Goal: Browse casually: Explore the website without a specific task or goal

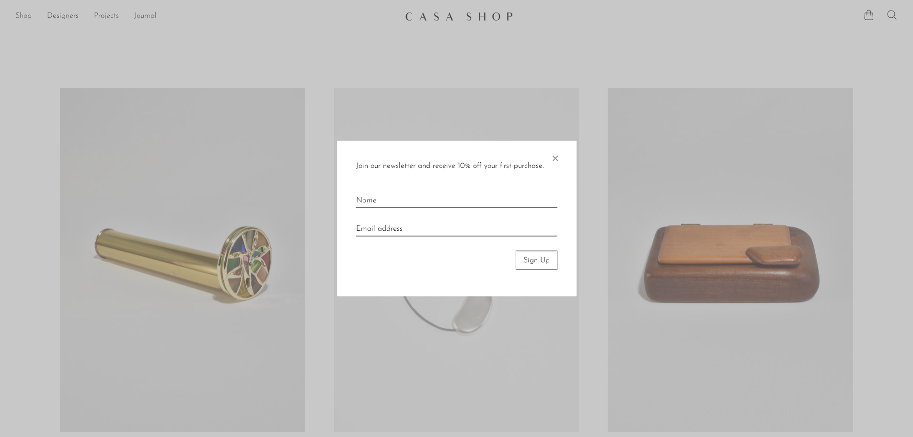
click at [554, 155] on span "×" at bounding box center [555, 155] width 10 height 31
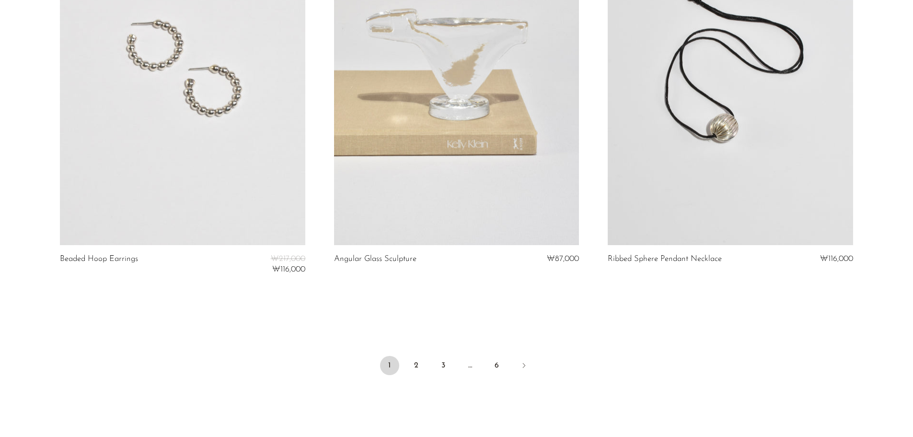
scroll to position [4579, 0]
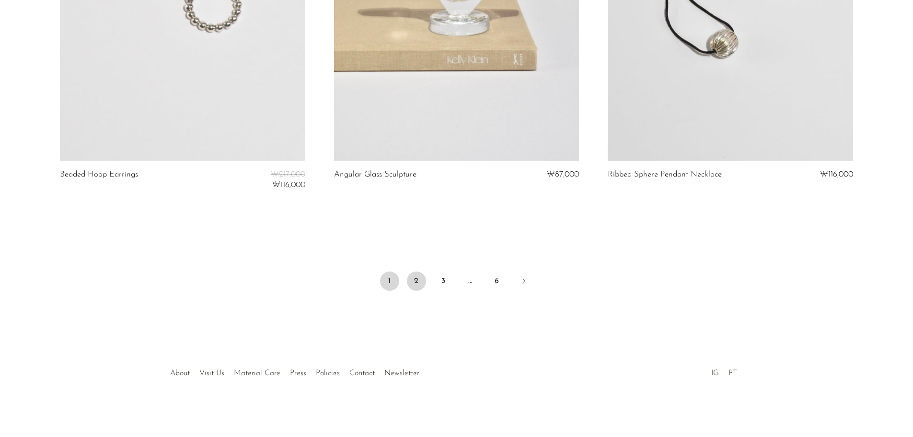
click at [413, 279] on link "2" at bounding box center [416, 280] width 19 height 19
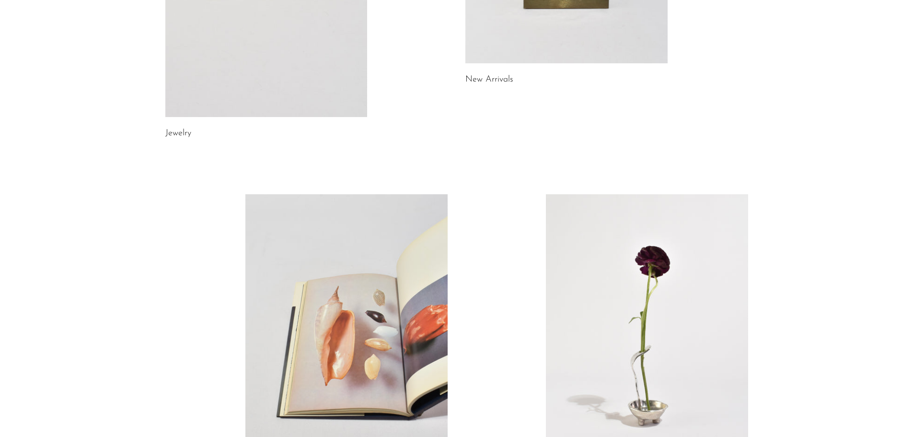
scroll to position [240, 0]
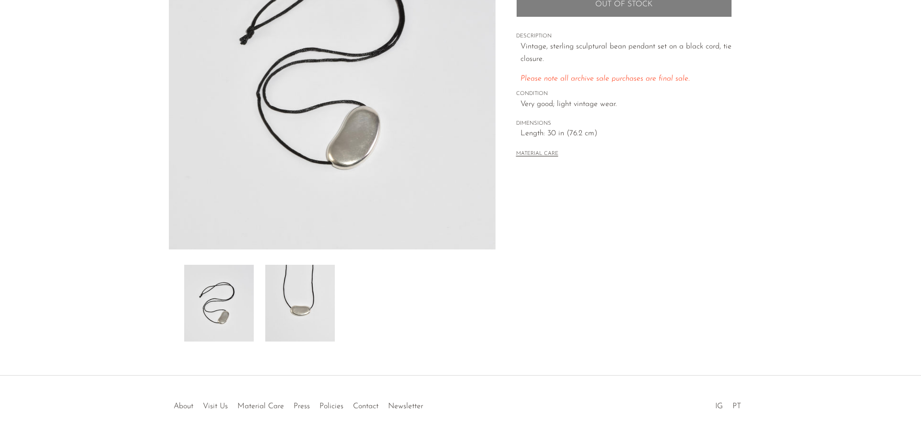
scroll to position [187, 0]
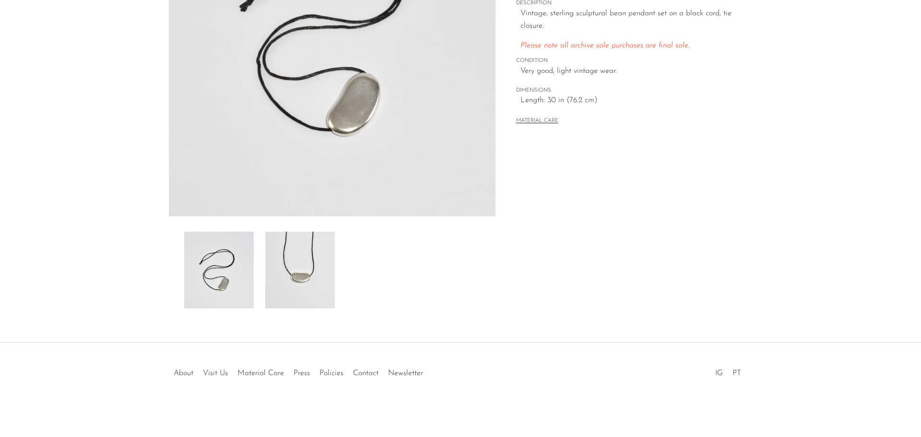
click at [338, 260] on div at bounding box center [332, 270] width 296 height 77
click at [317, 260] on img at bounding box center [300, 270] width 70 height 77
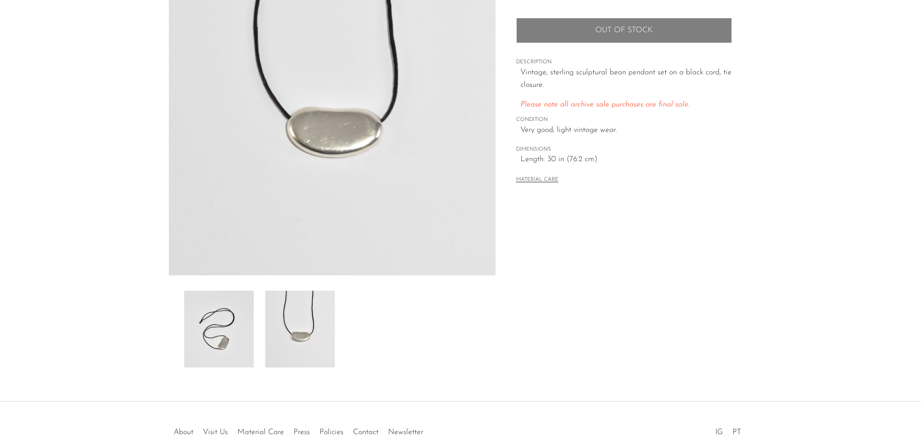
scroll to position [44, 0]
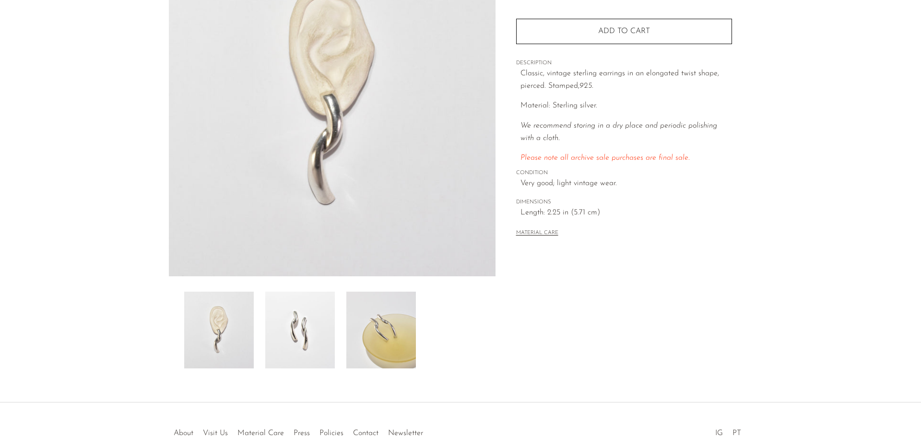
scroll to position [187, 0]
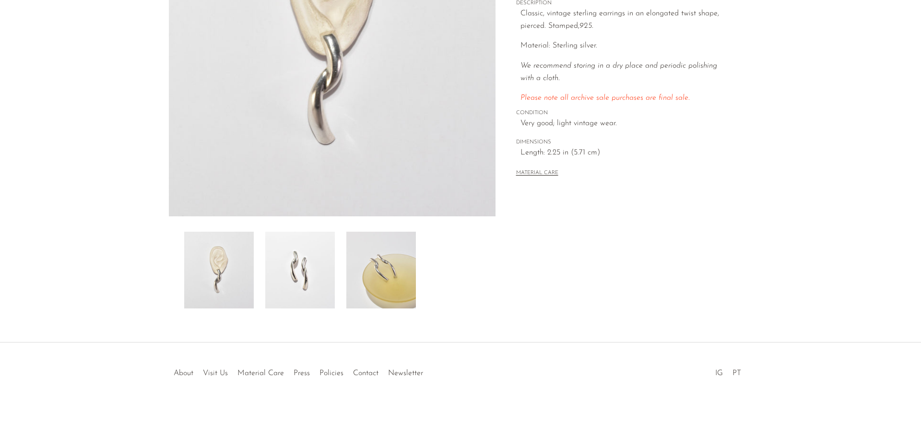
click at [377, 270] on img at bounding box center [381, 270] width 70 height 77
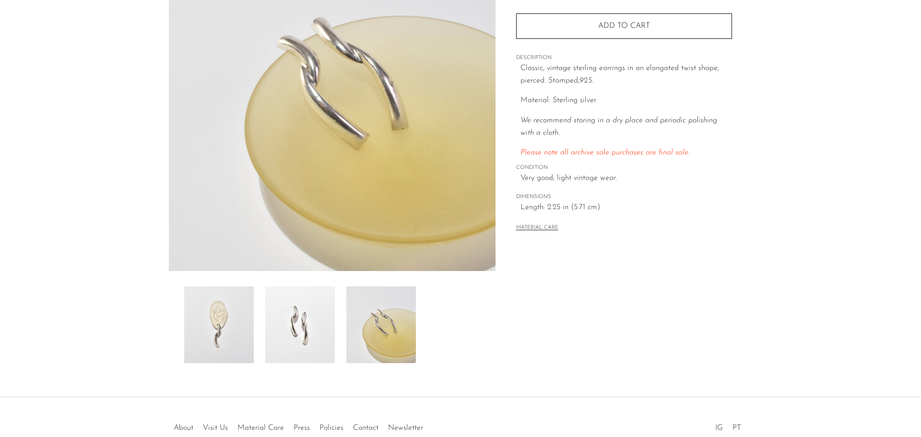
scroll to position [92, 0]
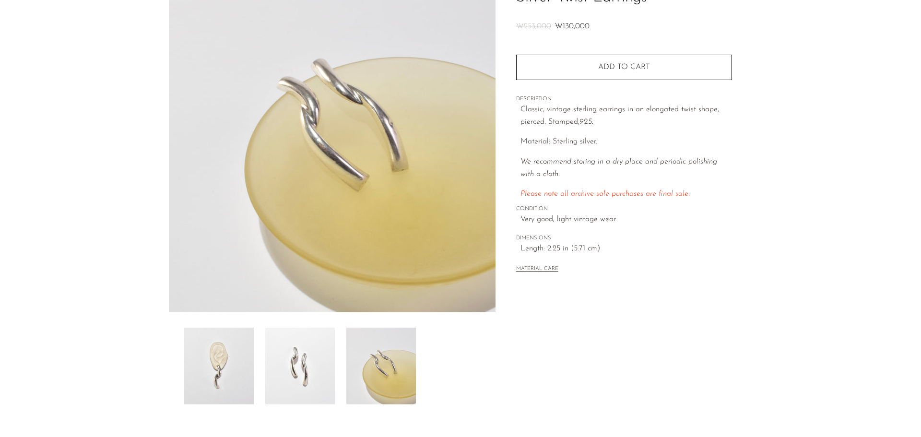
click at [334, 362] on img at bounding box center [300, 365] width 70 height 77
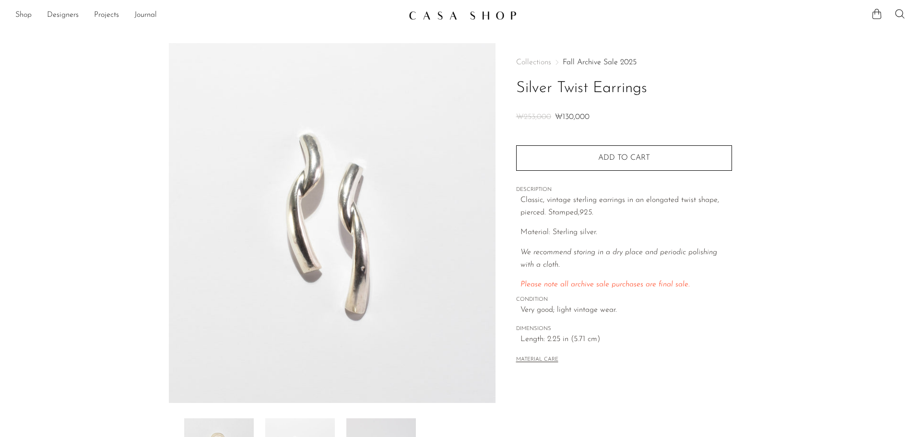
scroll to position [0, 0]
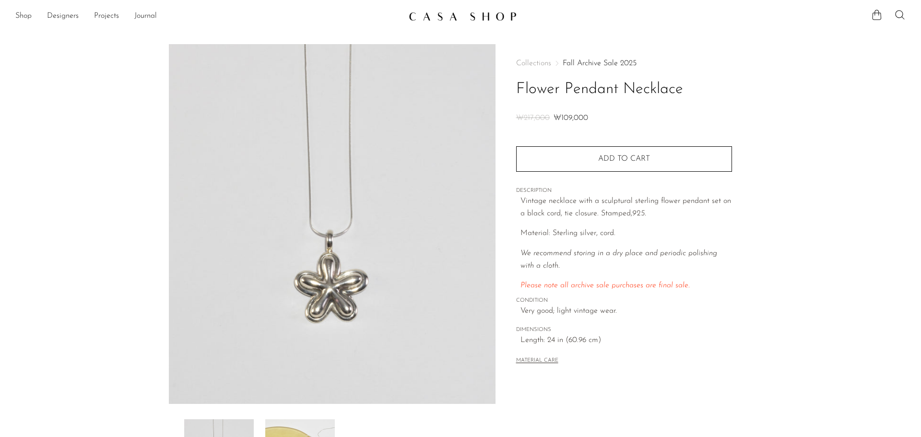
scroll to position [187, 0]
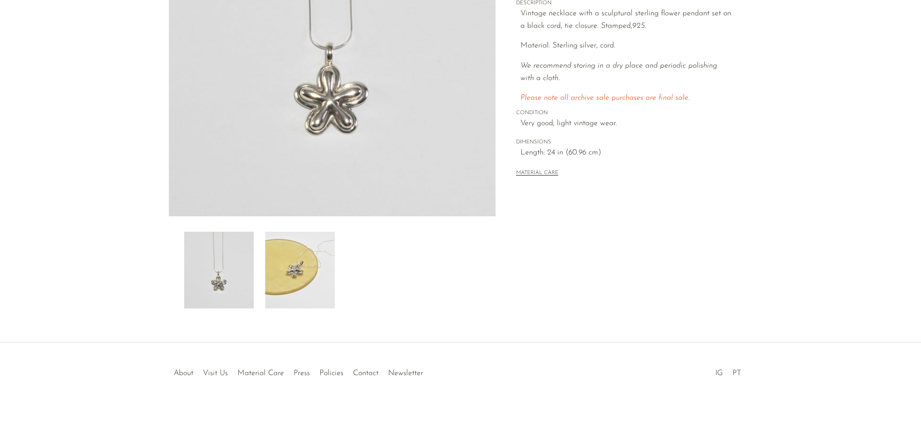
click at [333, 255] on img at bounding box center [300, 270] width 70 height 77
click at [318, 257] on img at bounding box center [300, 270] width 70 height 77
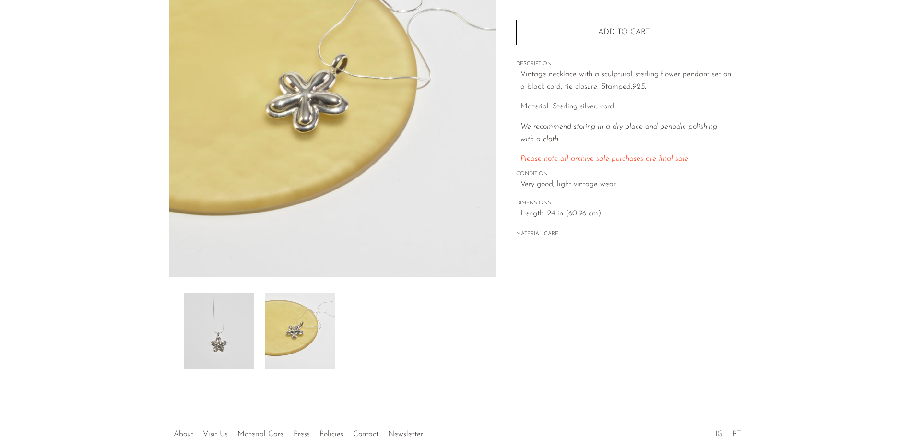
scroll to position [92, 0]
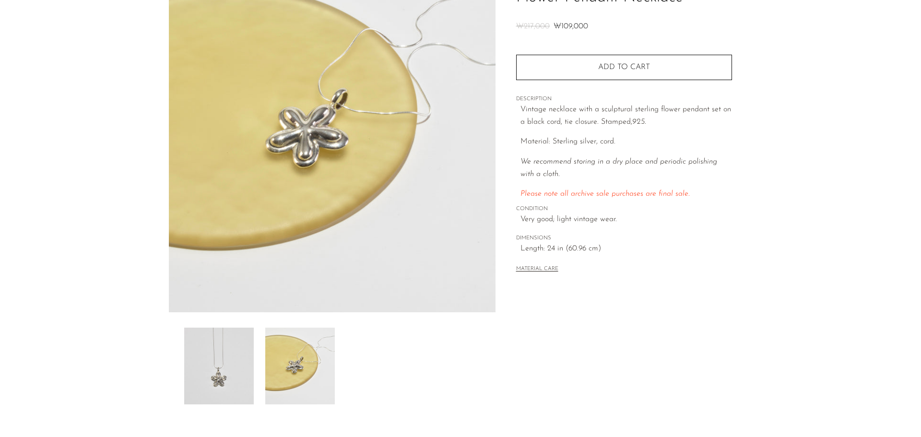
click at [678, 242] on span "DIMENSIONS" at bounding box center [624, 238] width 216 height 9
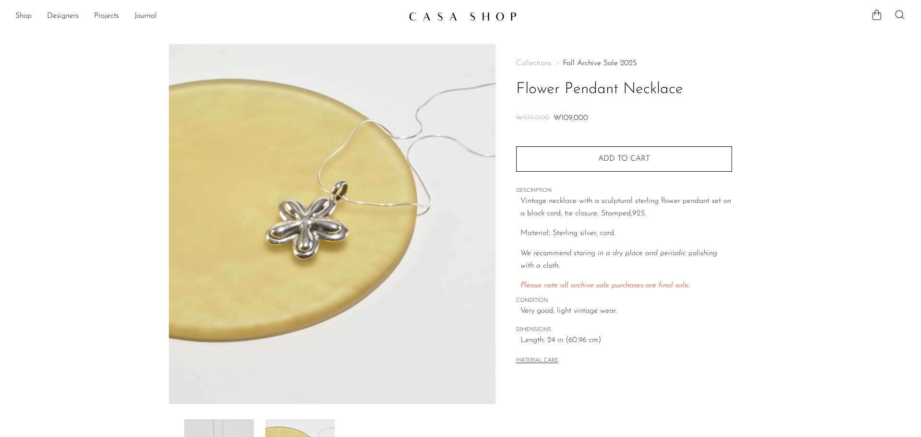
scroll to position [144, 0]
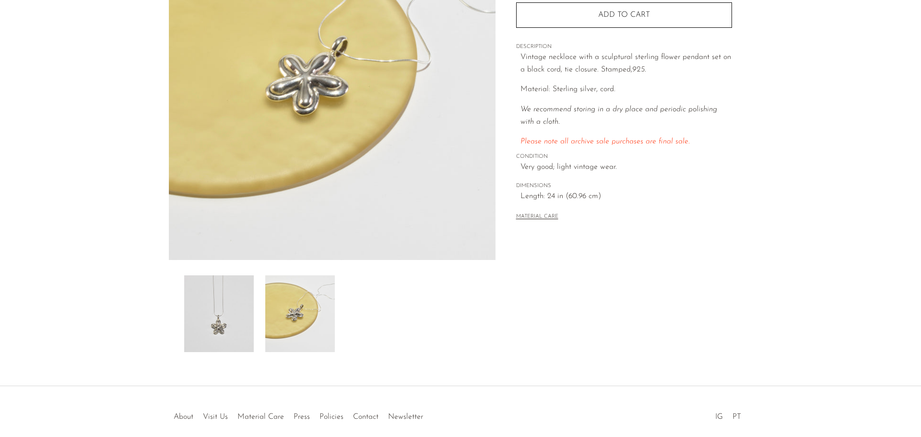
click at [253, 320] on img at bounding box center [219, 313] width 70 height 77
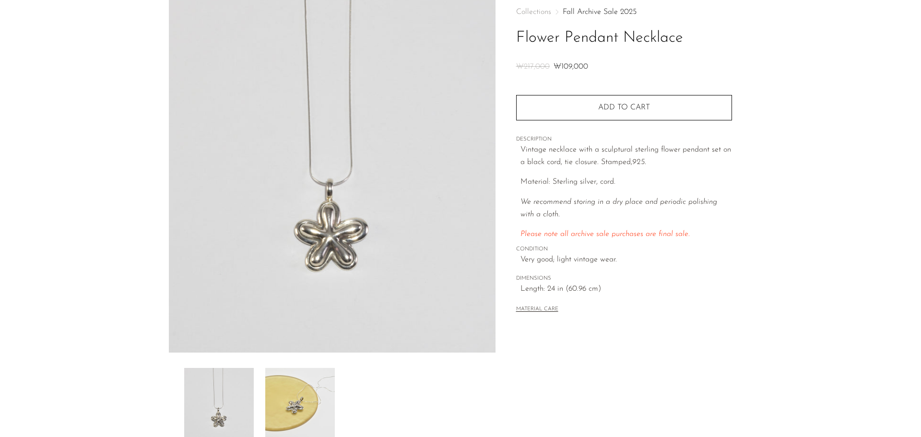
scroll to position [0, 0]
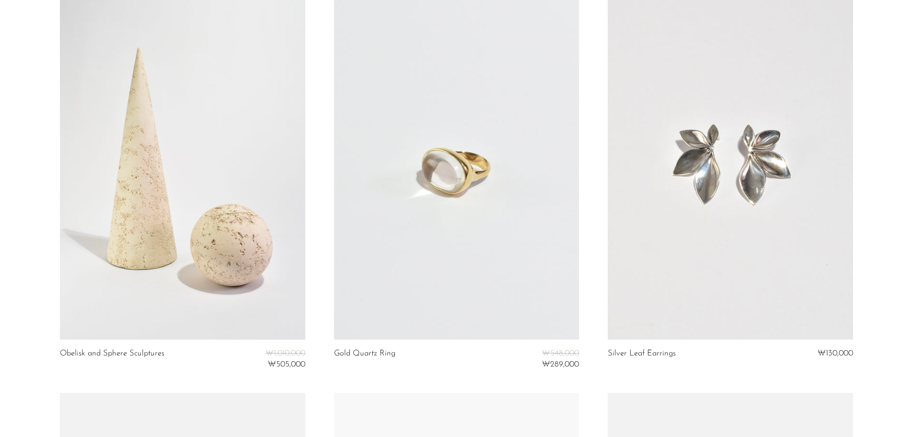
scroll to position [2541, 0]
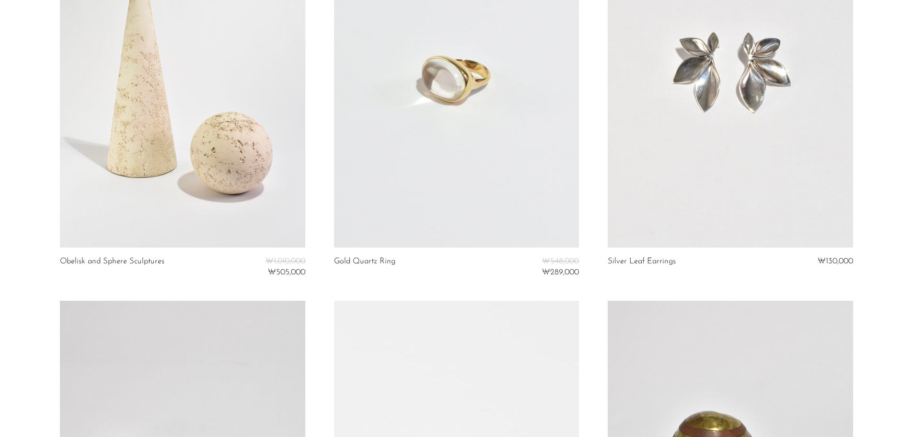
drag, startPoint x: 766, startPoint y: 110, endPoint x: 876, endPoint y: 55, distance: 123.3
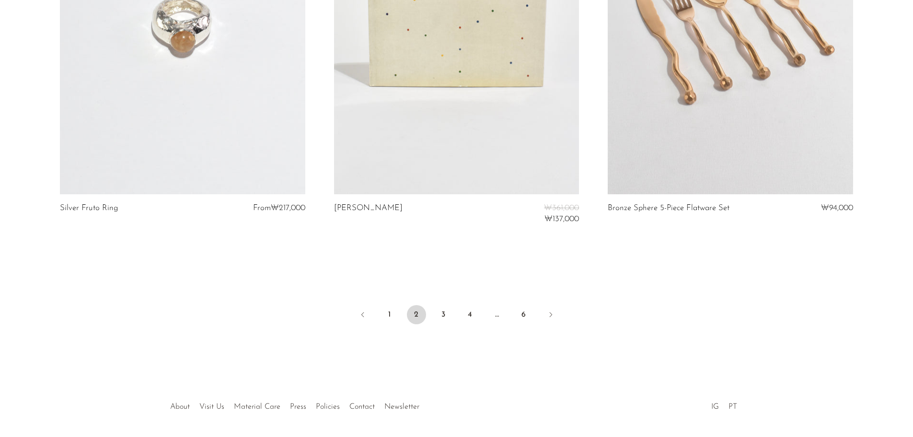
scroll to position [4611, 0]
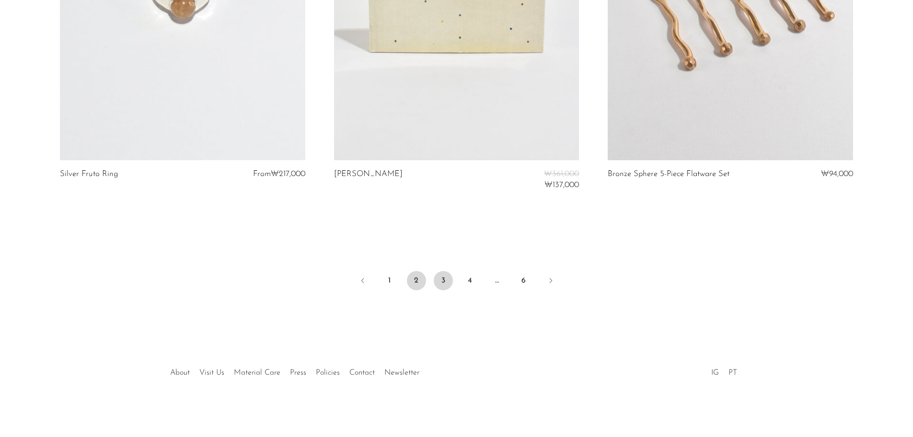
click at [450, 282] on link "3" at bounding box center [443, 280] width 19 height 19
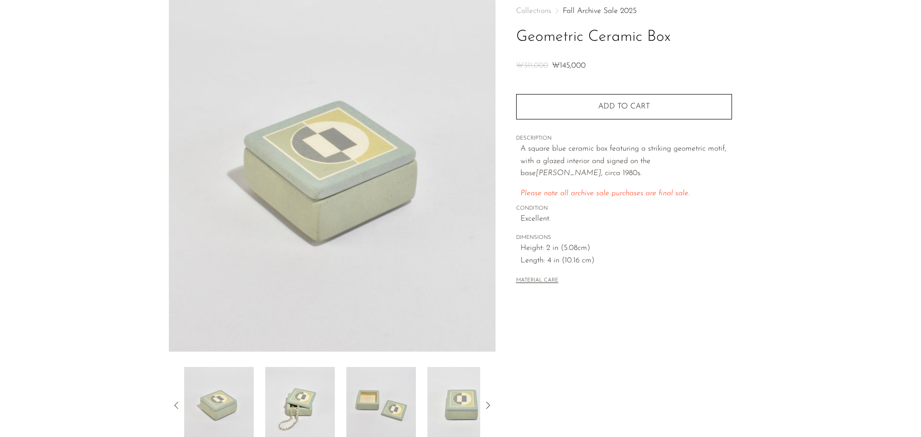
scroll to position [144, 0]
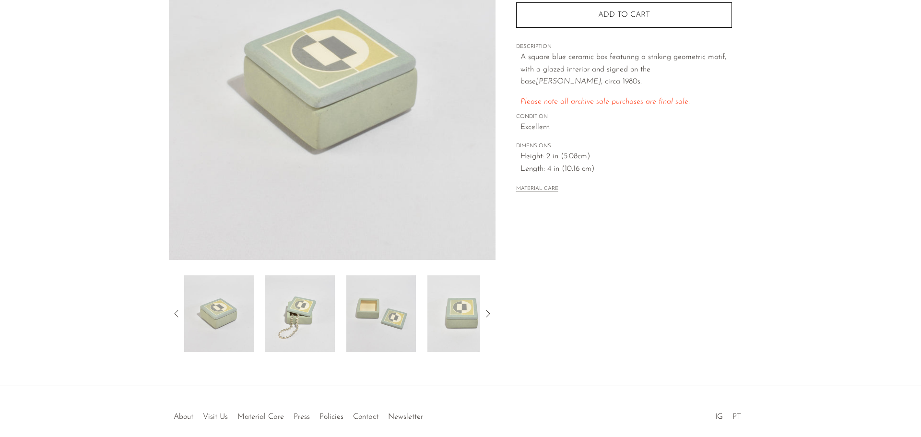
click at [392, 337] on img at bounding box center [381, 313] width 70 height 77
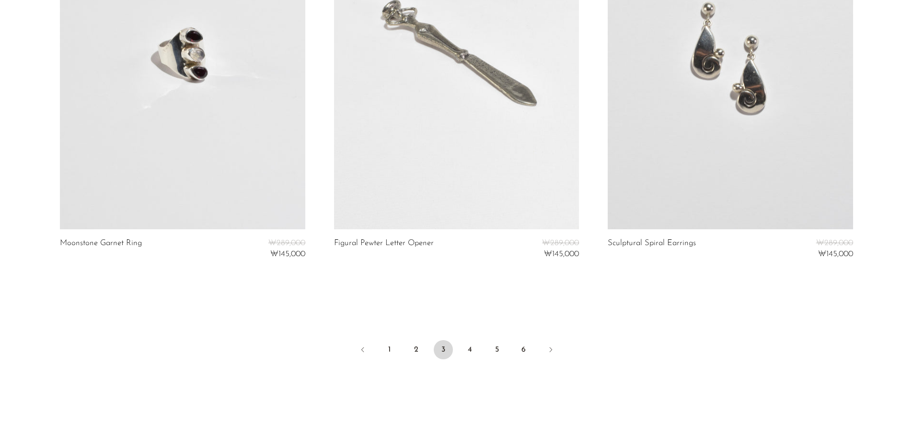
scroll to position [4568, 0]
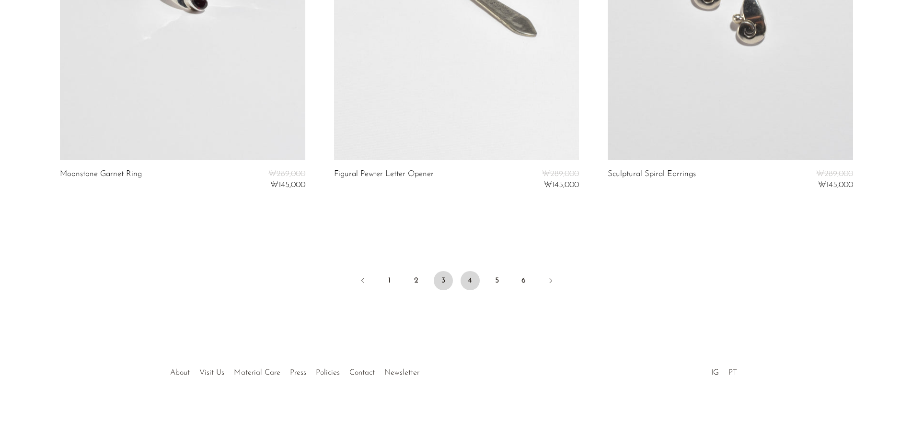
click at [474, 280] on link "4" at bounding box center [470, 280] width 19 height 19
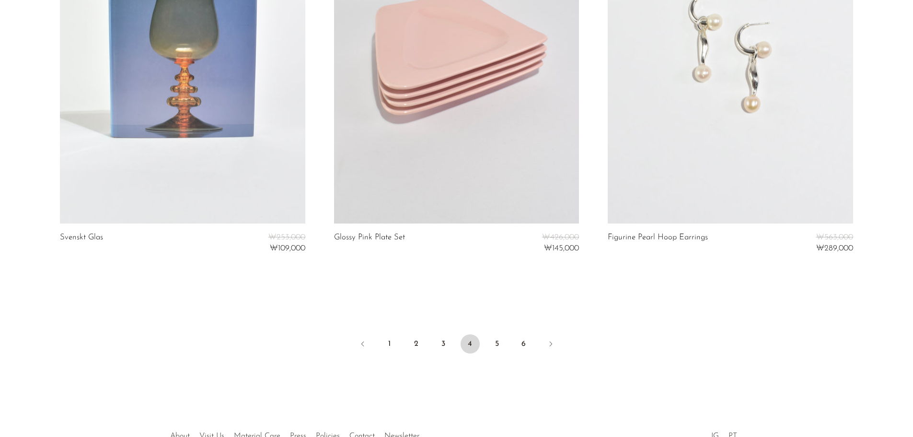
scroll to position [4633, 0]
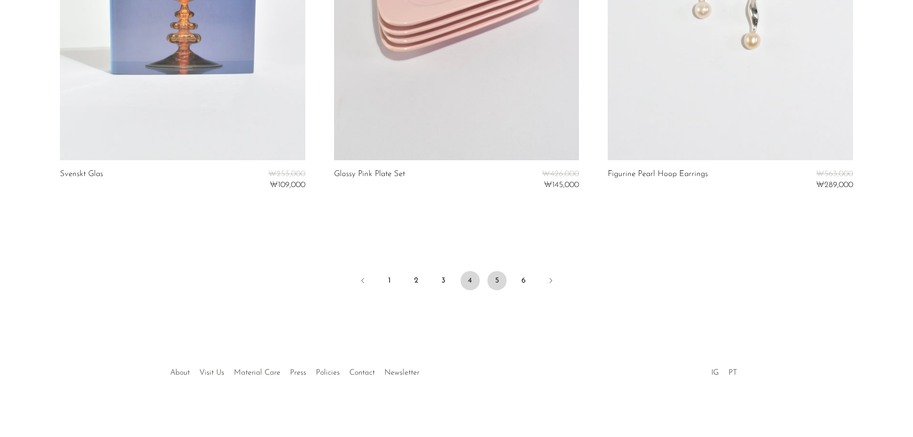
click at [496, 283] on link "5" at bounding box center [497, 280] width 19 height 19
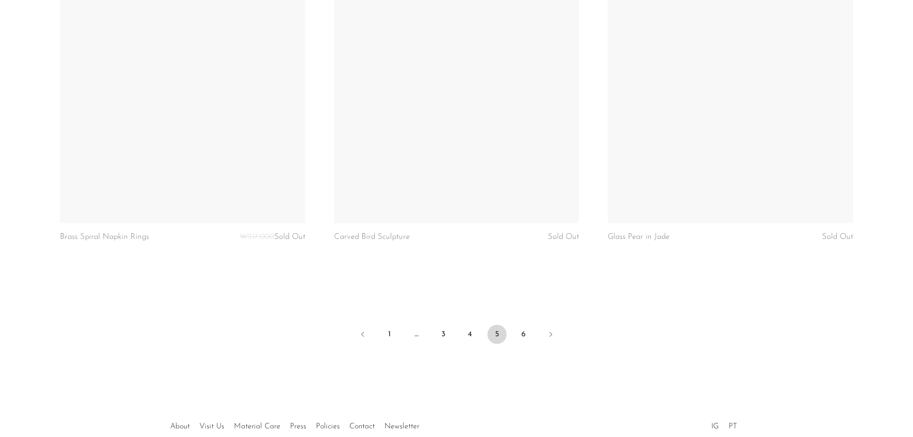
scroll to position [4572, 0]
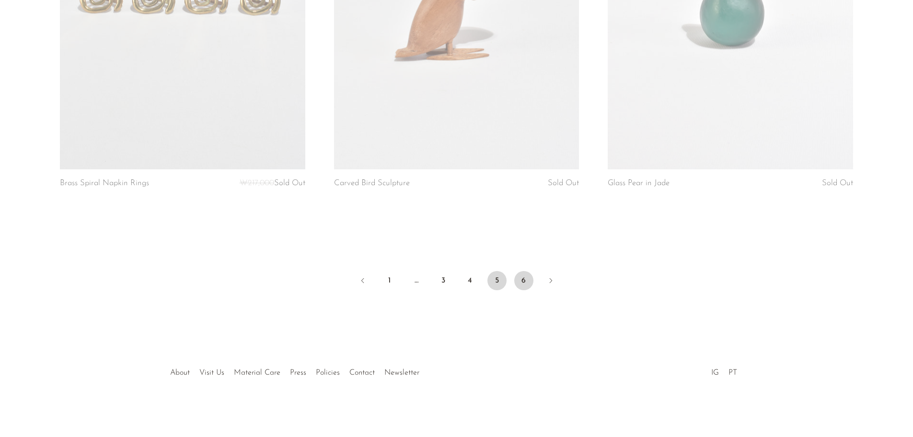
click at [521, 286] on link "6" at bounding box center [523, 280] width 19 height 19
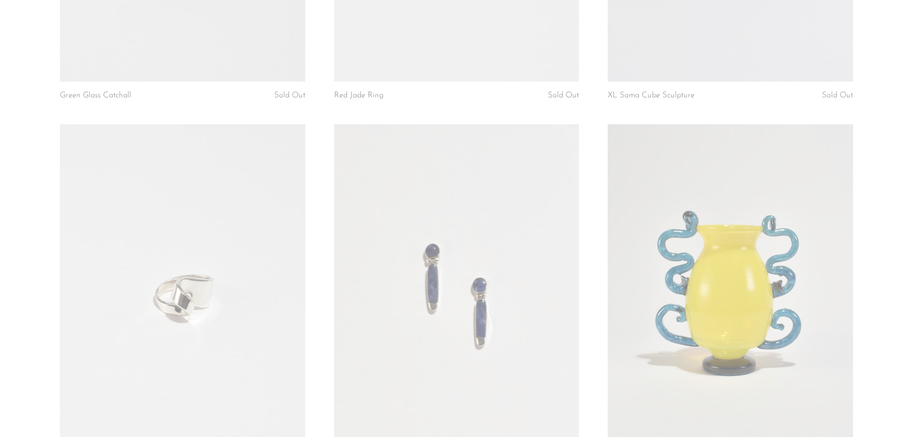
scroll to position [2110, 0]
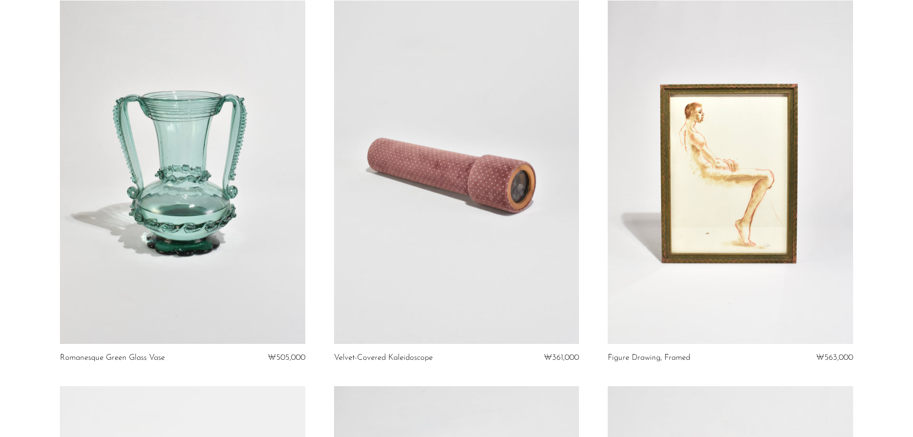
scroll to position [144, 0]
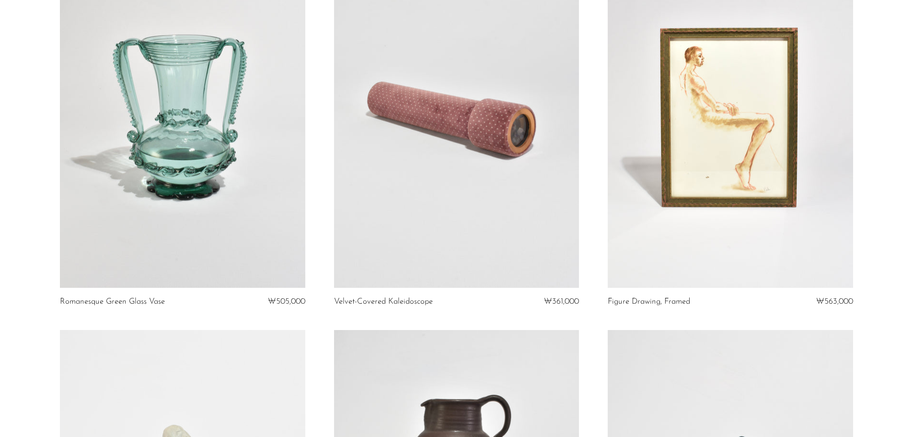
drag, startPoint x: 0, startPoint y: 261, endPoint x: 28, endPoint y: 256, distance: 28.3
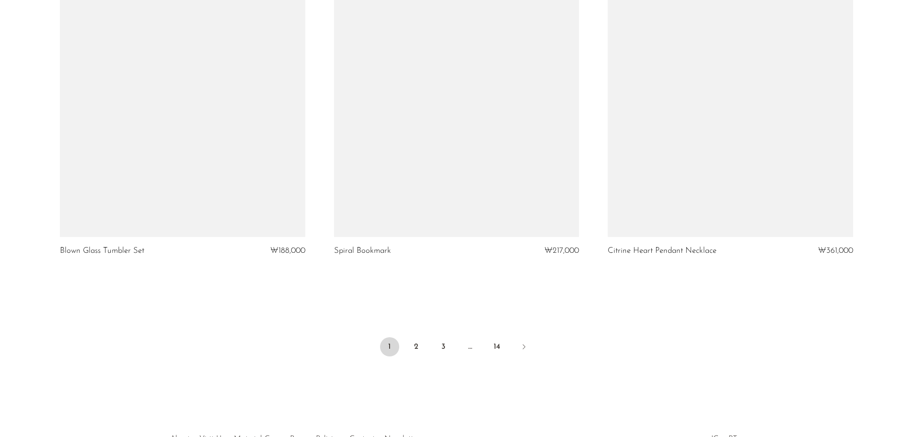
scroll to position [4503, 0]
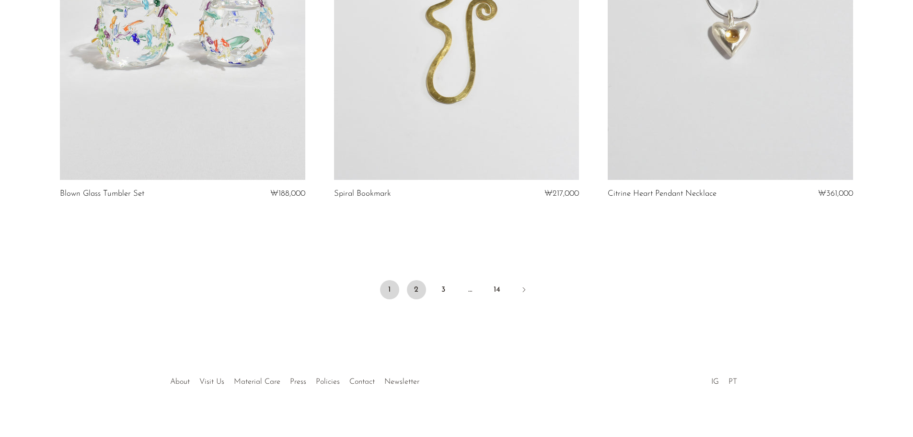
click at [412, 282] on link "2" at bounding box center [416, 289] width 19 height 19
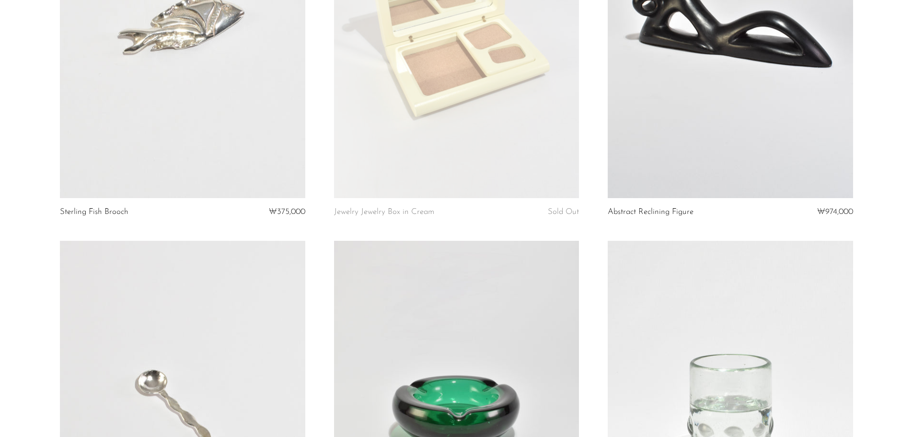
scroll to position [1918, 0]
